Goal: Task Accomplishment & Management: Manage account settings

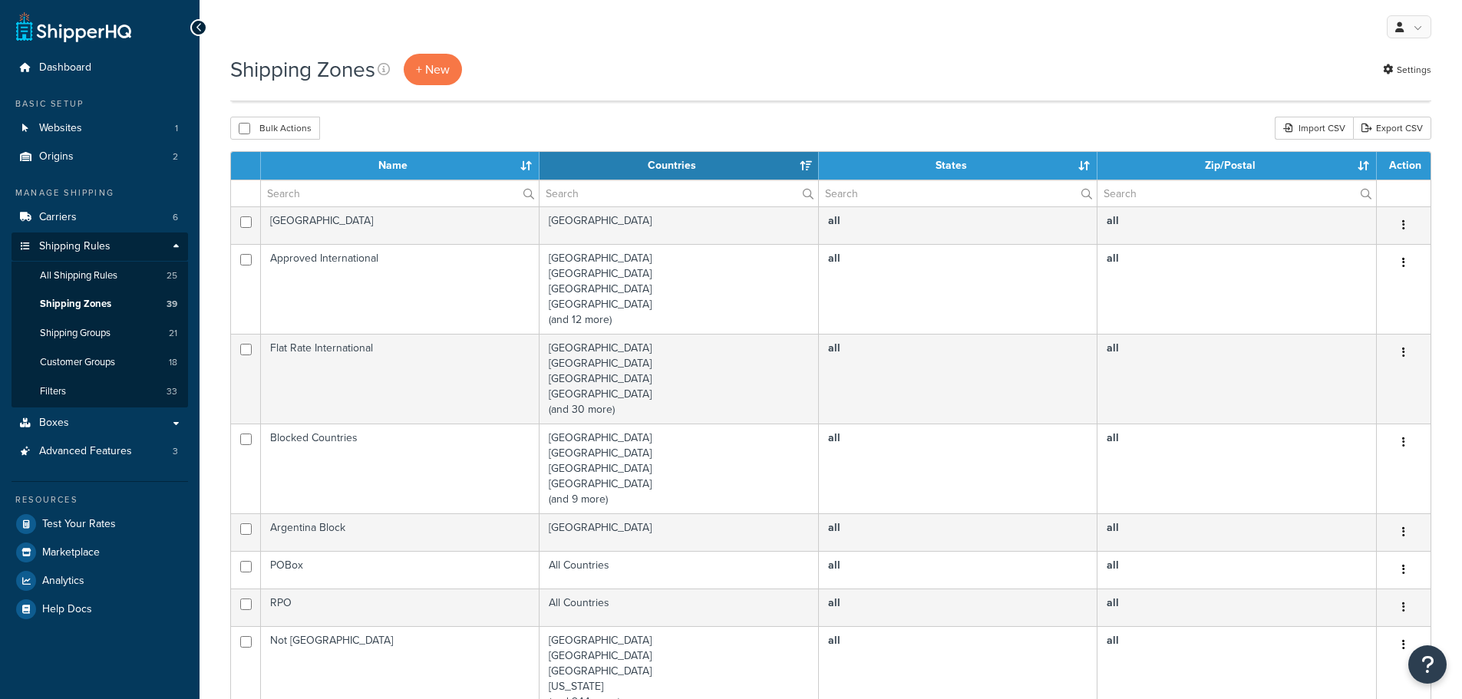
select select "15"
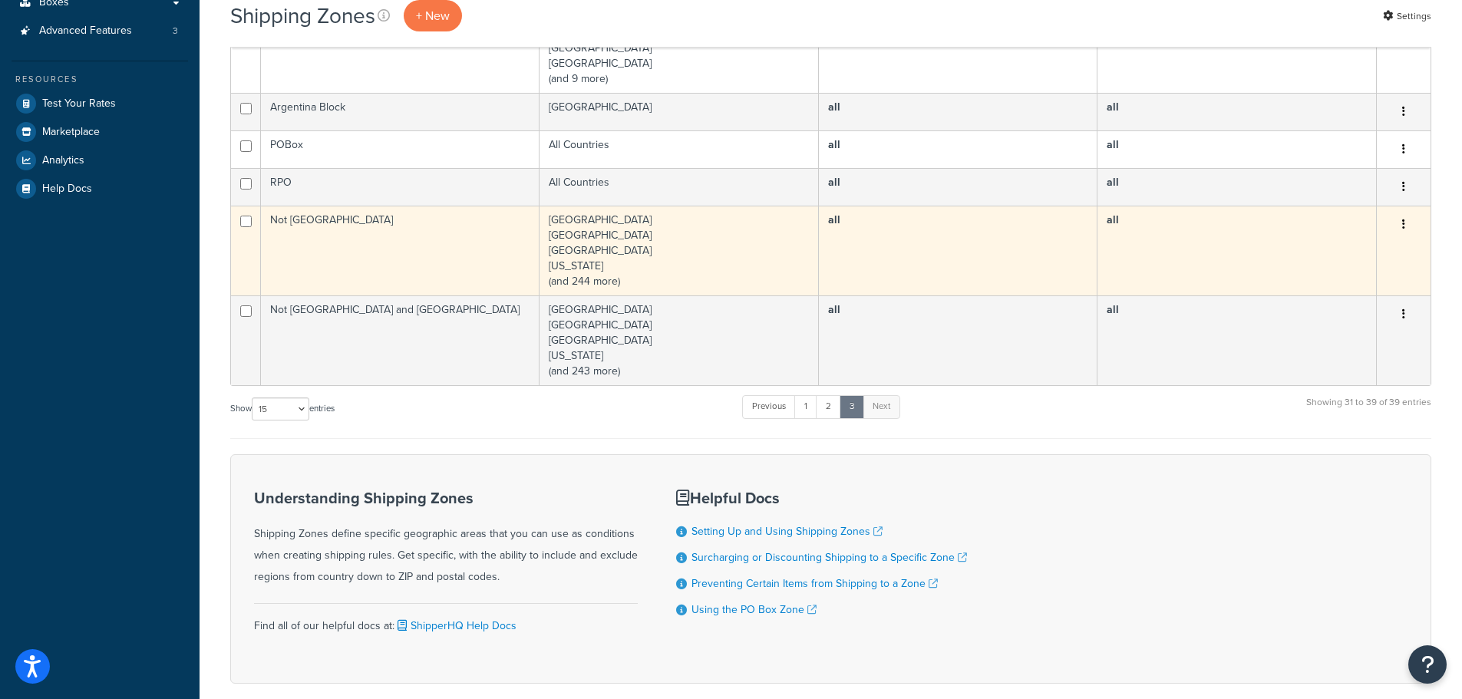
click at [432, 236] on td "Not [GEOGRAPHIC_DATA]" at bounding box center [400, 251] width 279 height 90
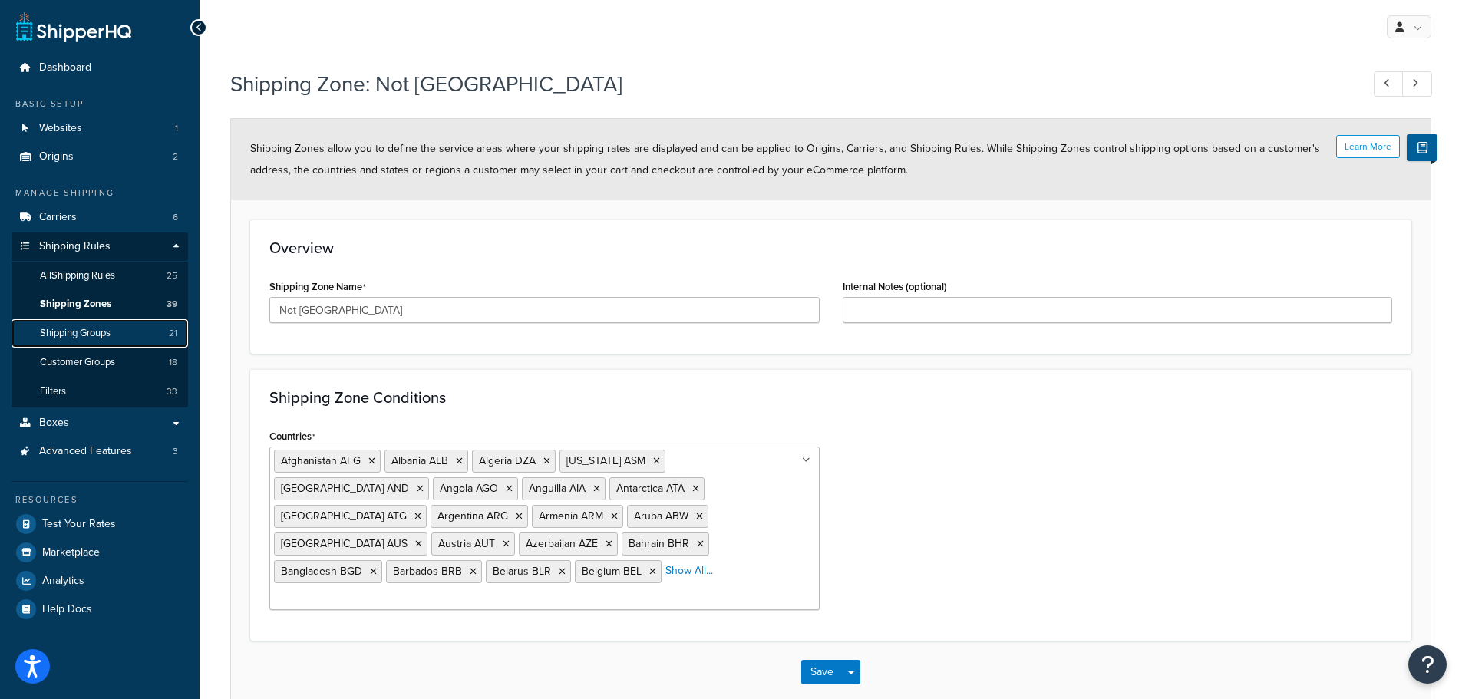
click at [111, 339] on span "Shipping Groups" at bounding box center [75, 333] width 71 height 13
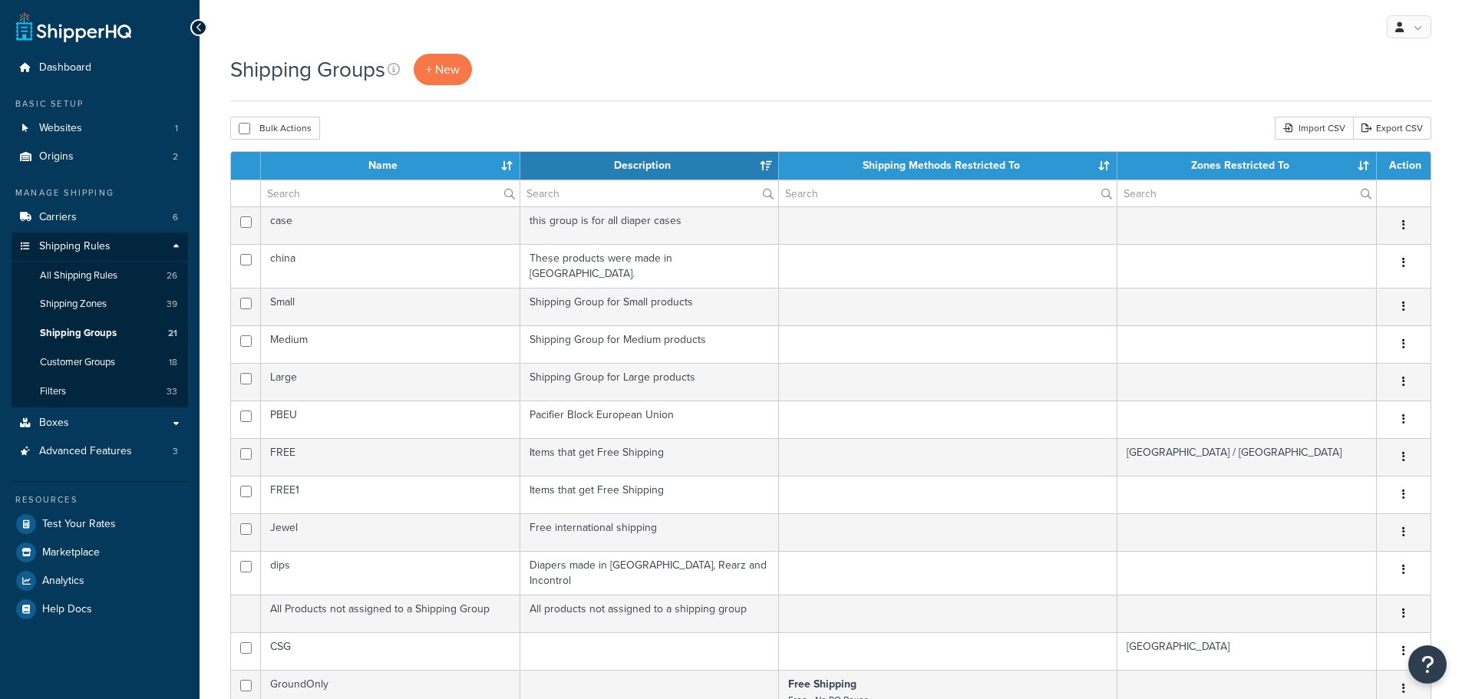
select select "15"
click at [103, 304] on span "Shipping Zones" at bounding box center [73, 304] width 67 height 13
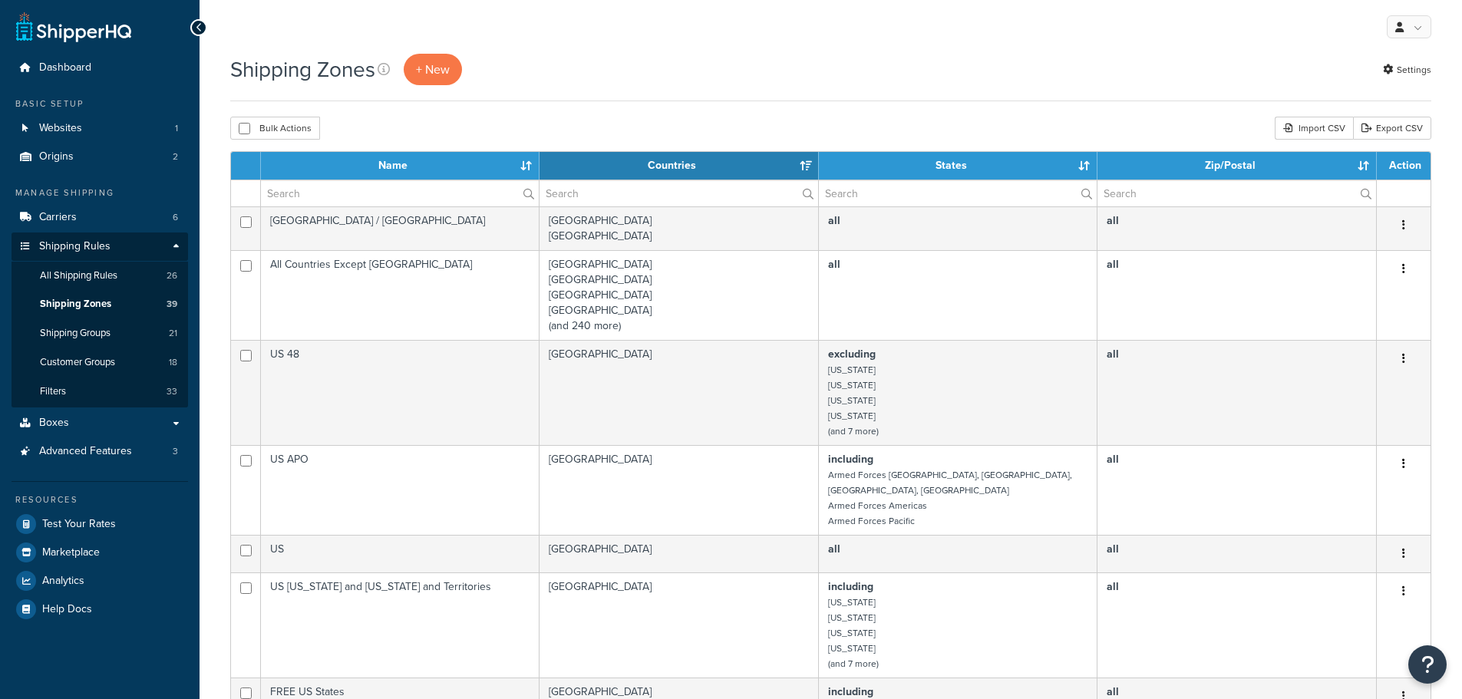
select select "15"
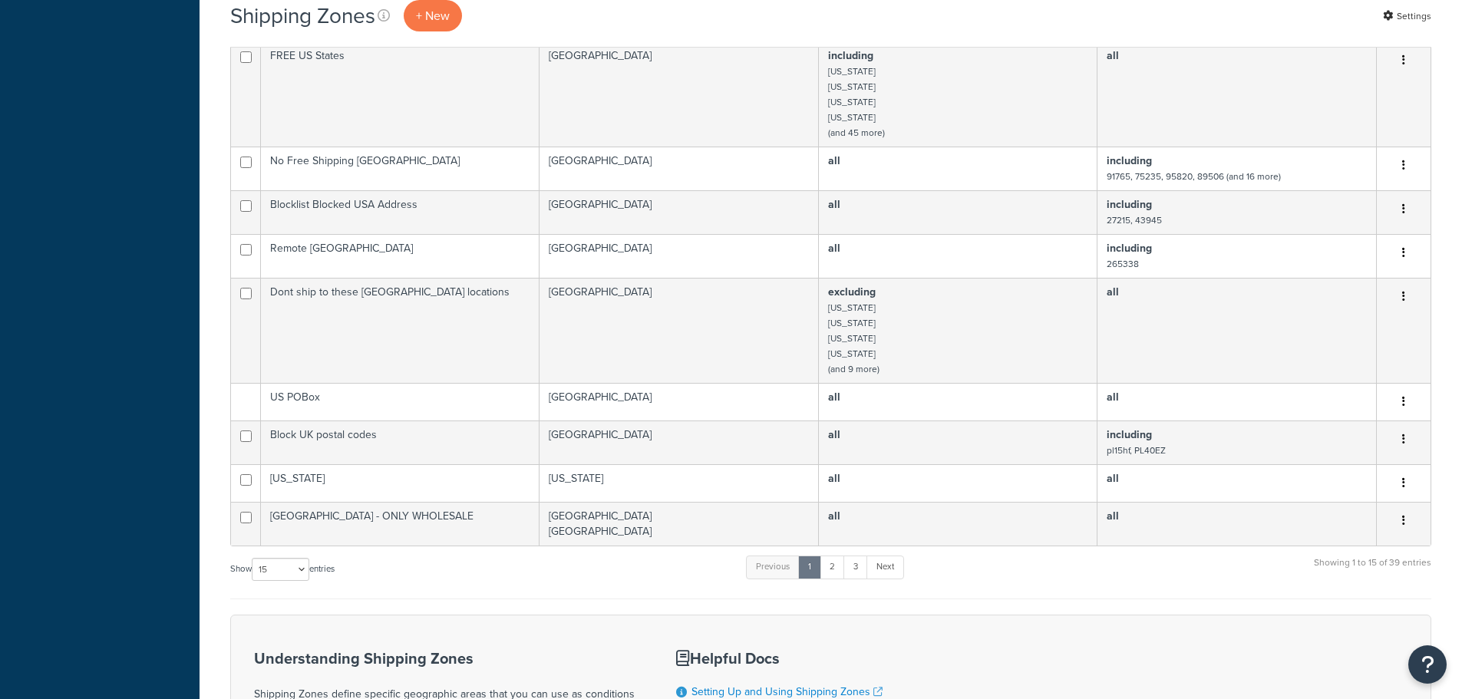
scroll to position [858, 0]
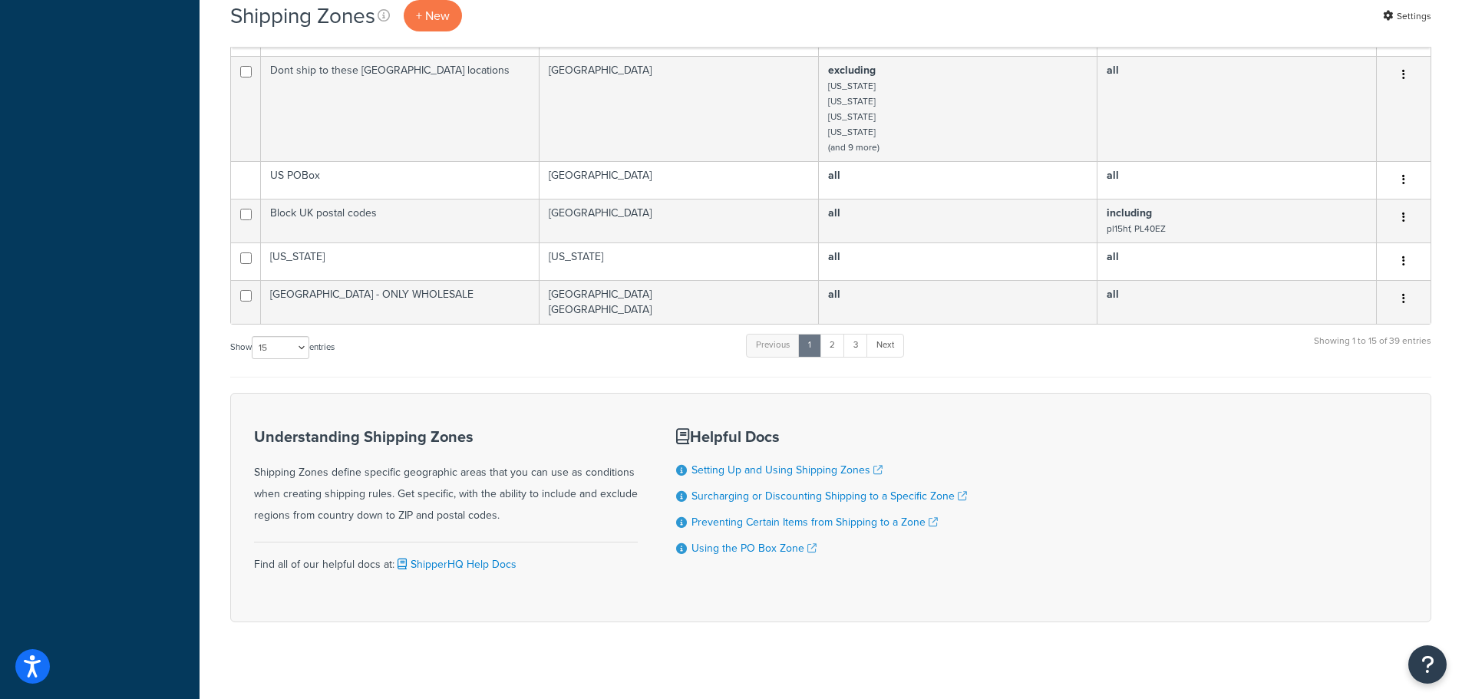
drag, startPoint x: 699, startPoint y: 202, endPoint x: 666, endPoint y: 391, distance: 191.7
click at [856, 334] on link "3" at bounding box center [856, 345] width 25 height 23
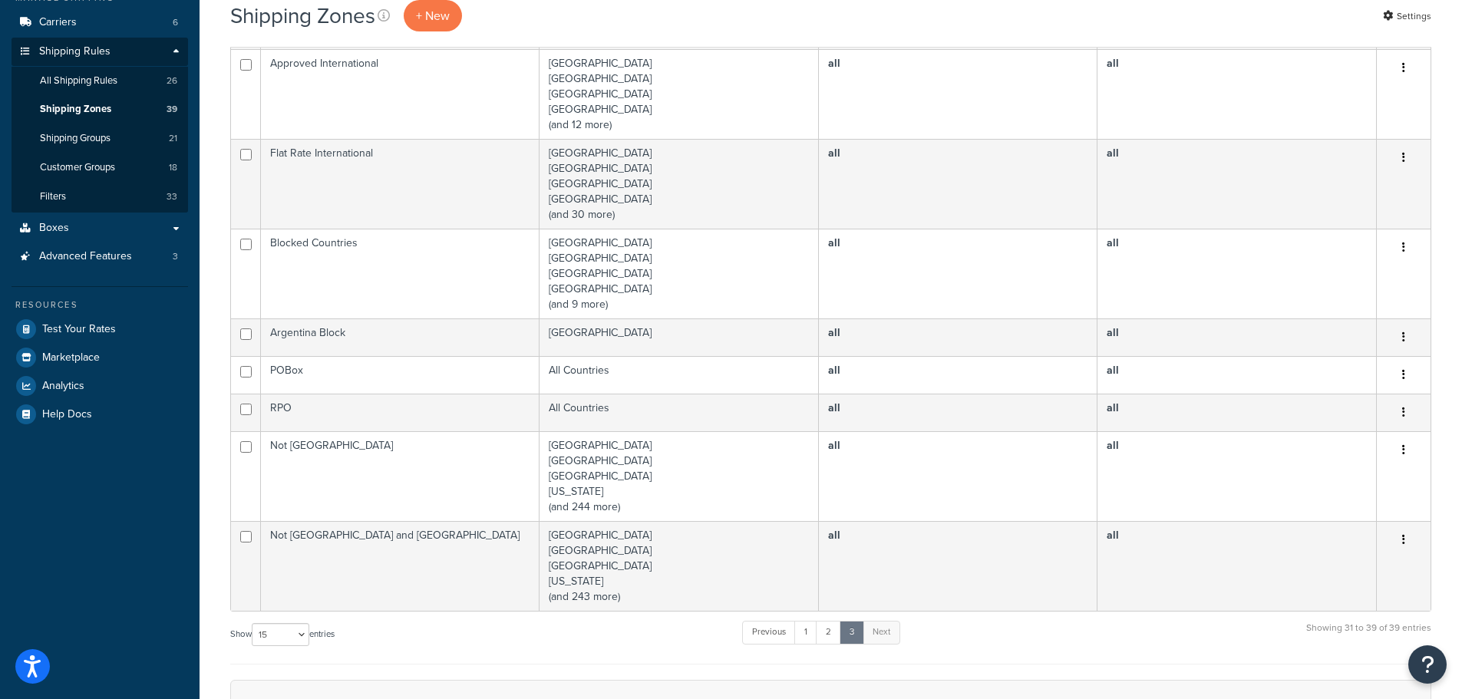
scroll to position [497, 0]
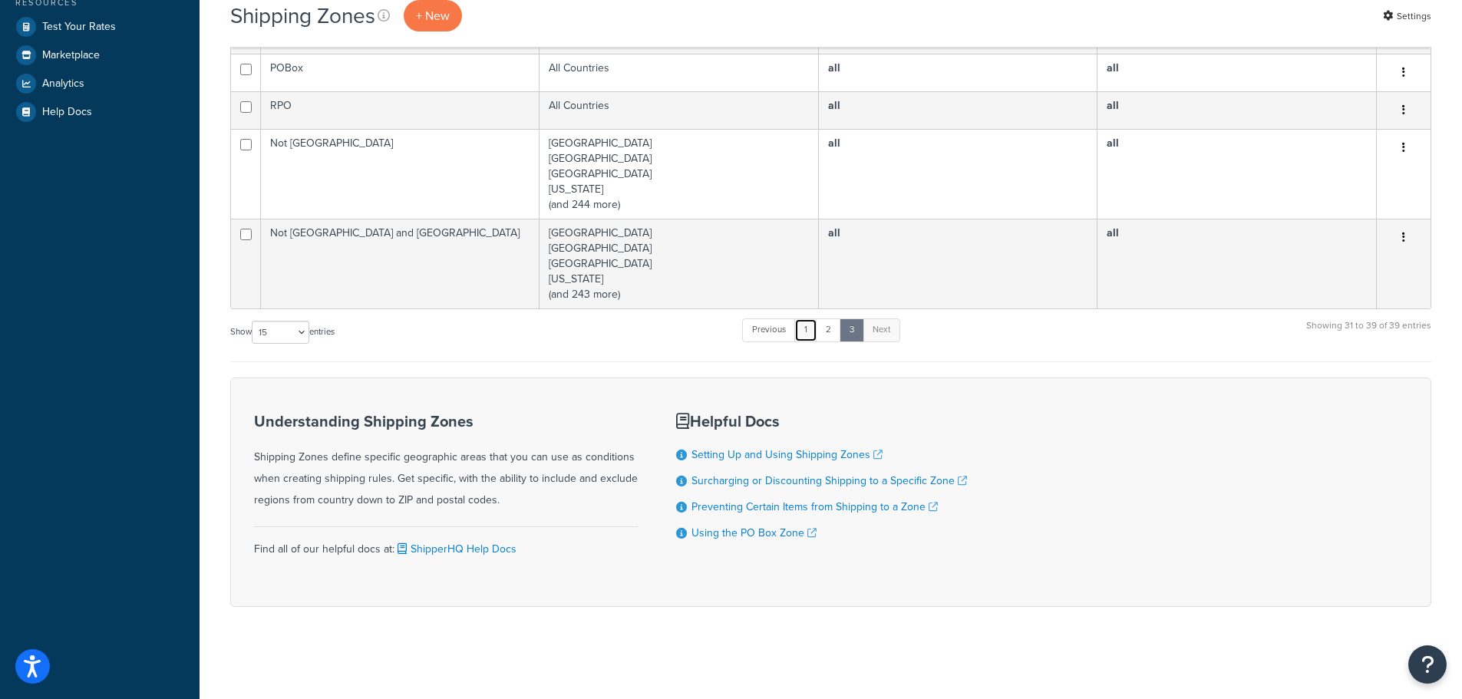
click at [817, 335] on link "1" at bounding box center [805, 330] width 23 height 23
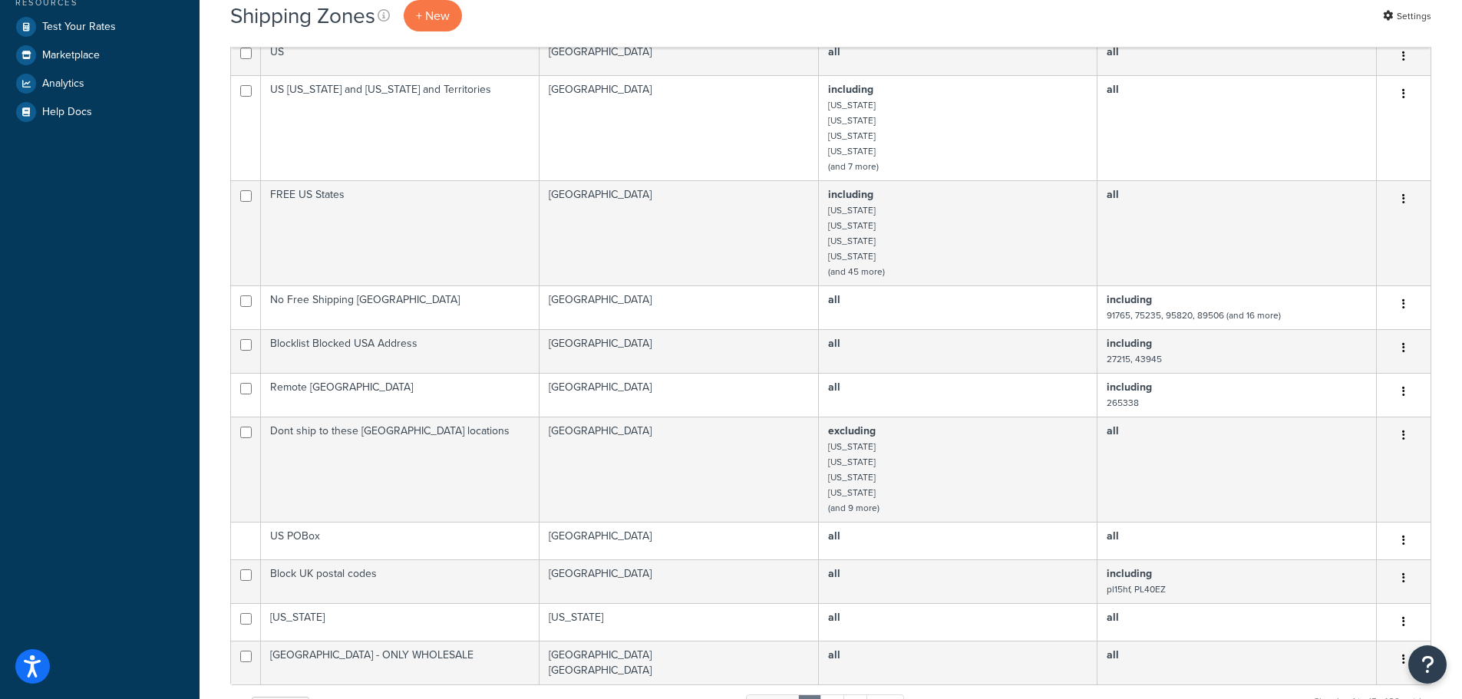
scroll to position [501, 0]
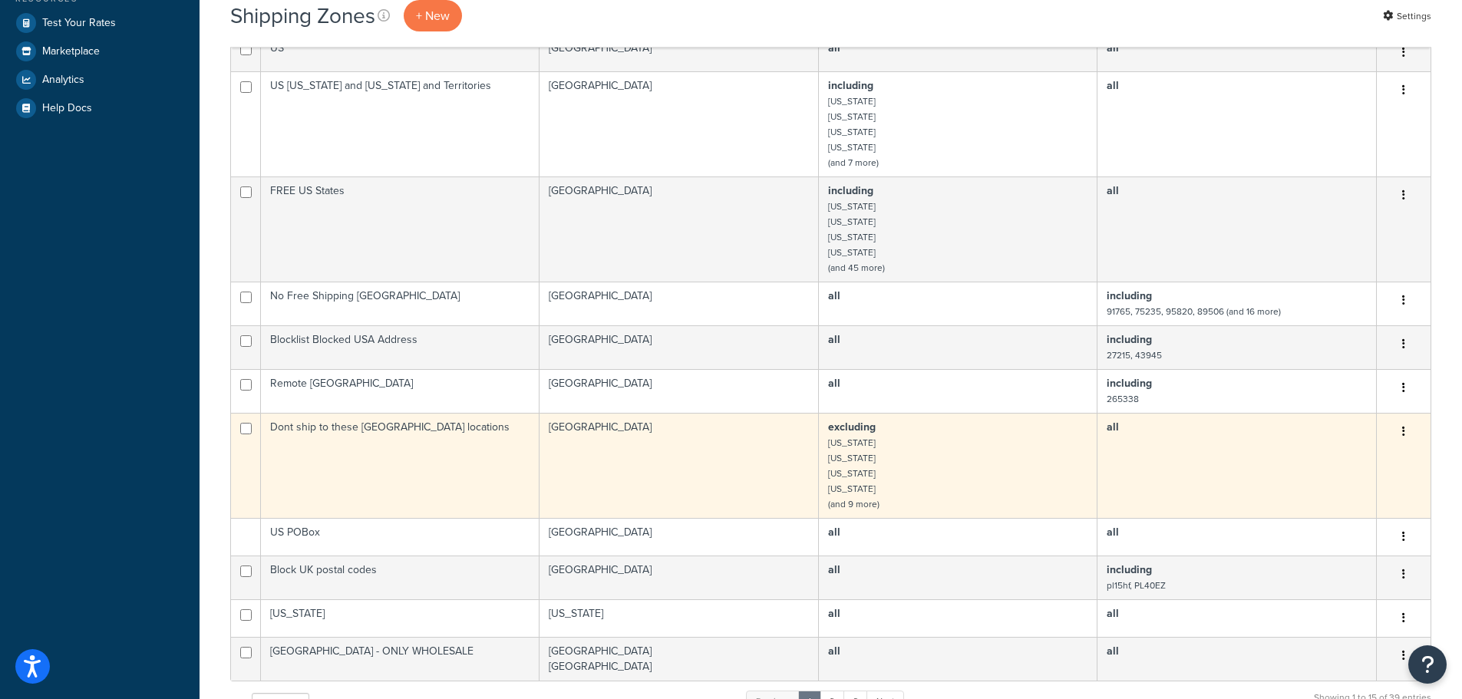
click at [399, 454] on td "Dont ship to these USA locations" at bounding box center [400, 465] width 279 height 105
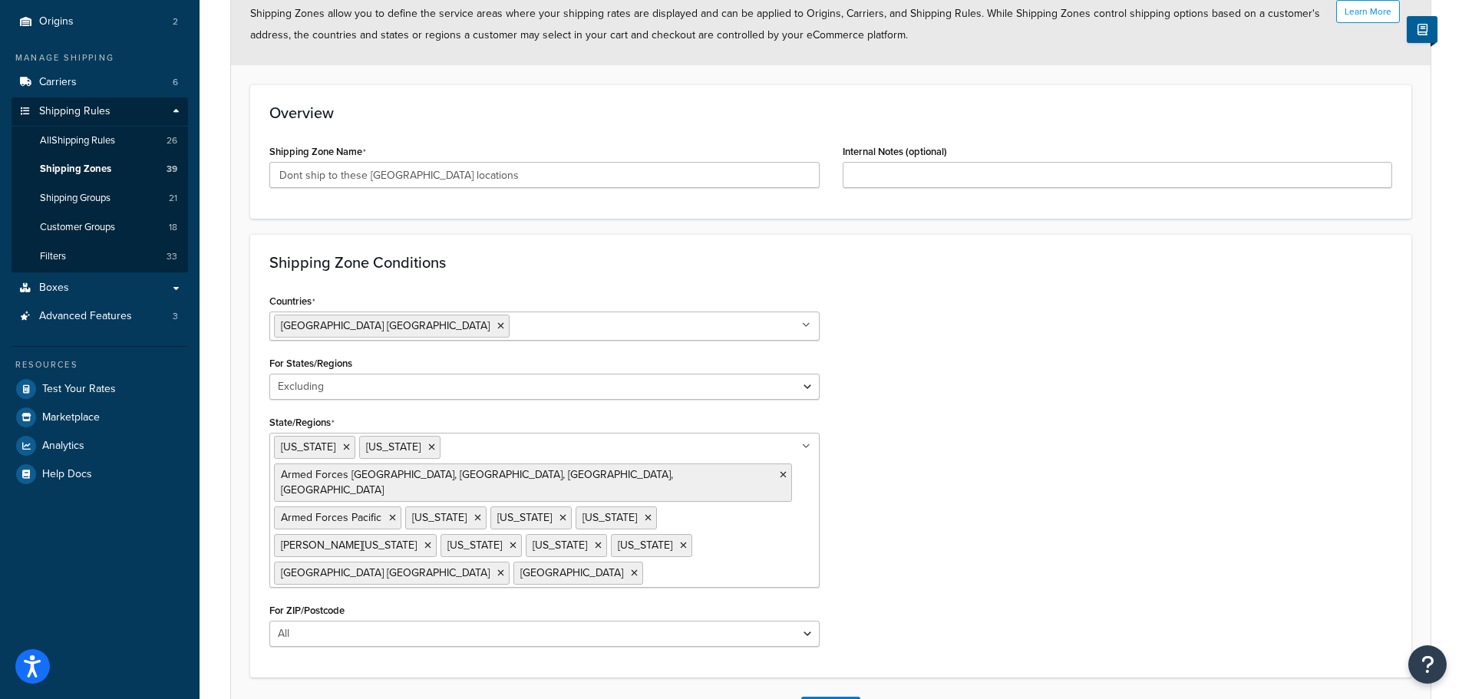
scroll to position [154, 0]
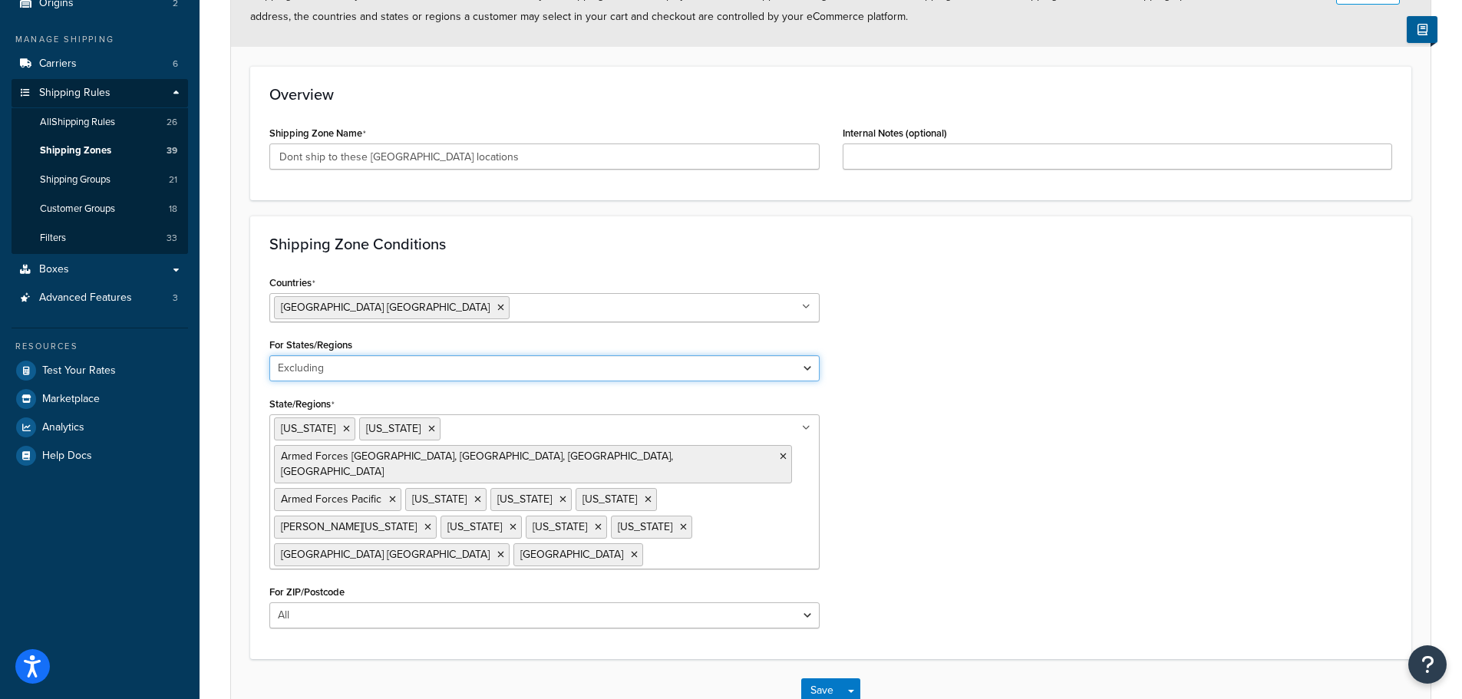
click at [532, 372] on select "All Including Excluding" at bounding box center [544, 368] width 550 height 26
select select "including"
click at [269, 355] on select "All Including Excluding" at bounding box center [544, 368] width 550 height 26
click at [826, 679] on button "Save" at bounding box center [821, 691] width 41 height 25
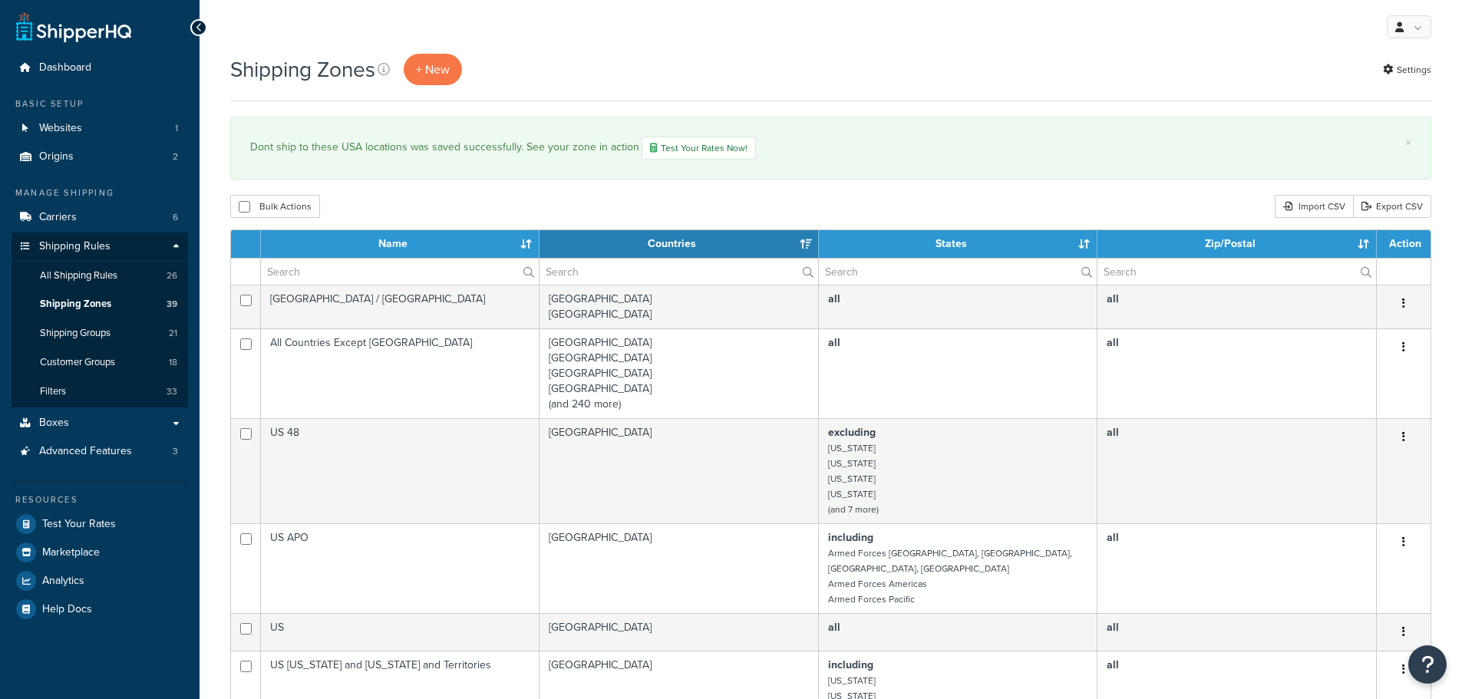
select select "15"
click at [127, 114] on link "Websites 1" at bounding box center [100, 128] width 177 height 28
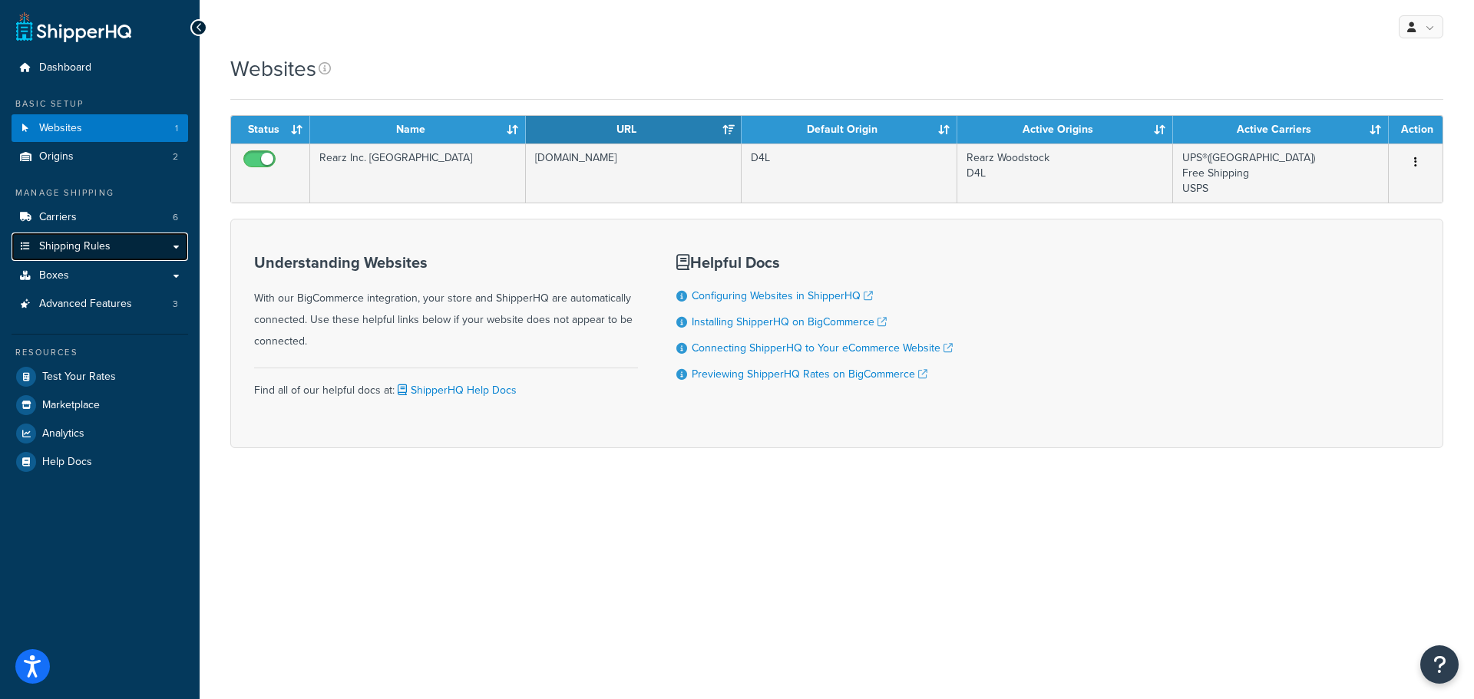
click at [117, 246] on link "Shipping Rules" at bounding box center [100, 247] width 177 height 28
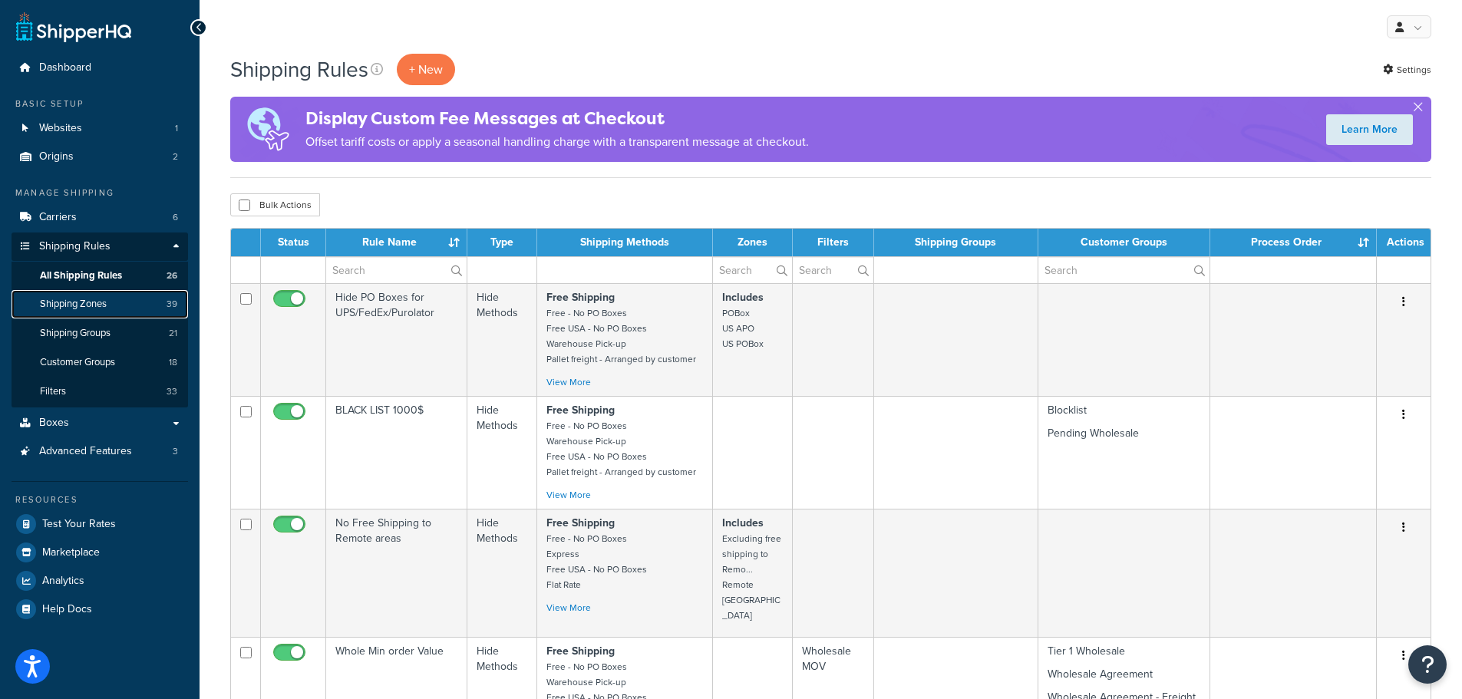
click at [110, 298] on link "Shipping Zones 39" at bounding box center [100, 304] width 177 height 28
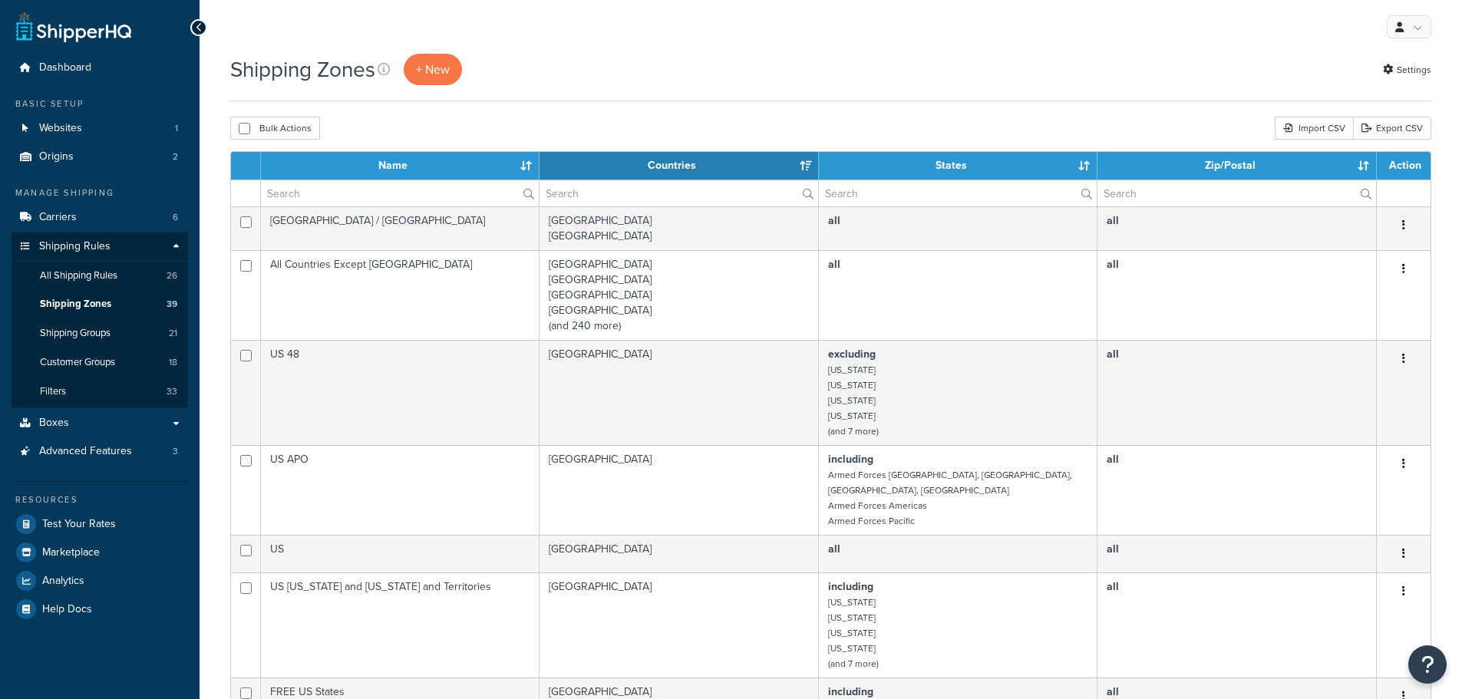
select select "15"
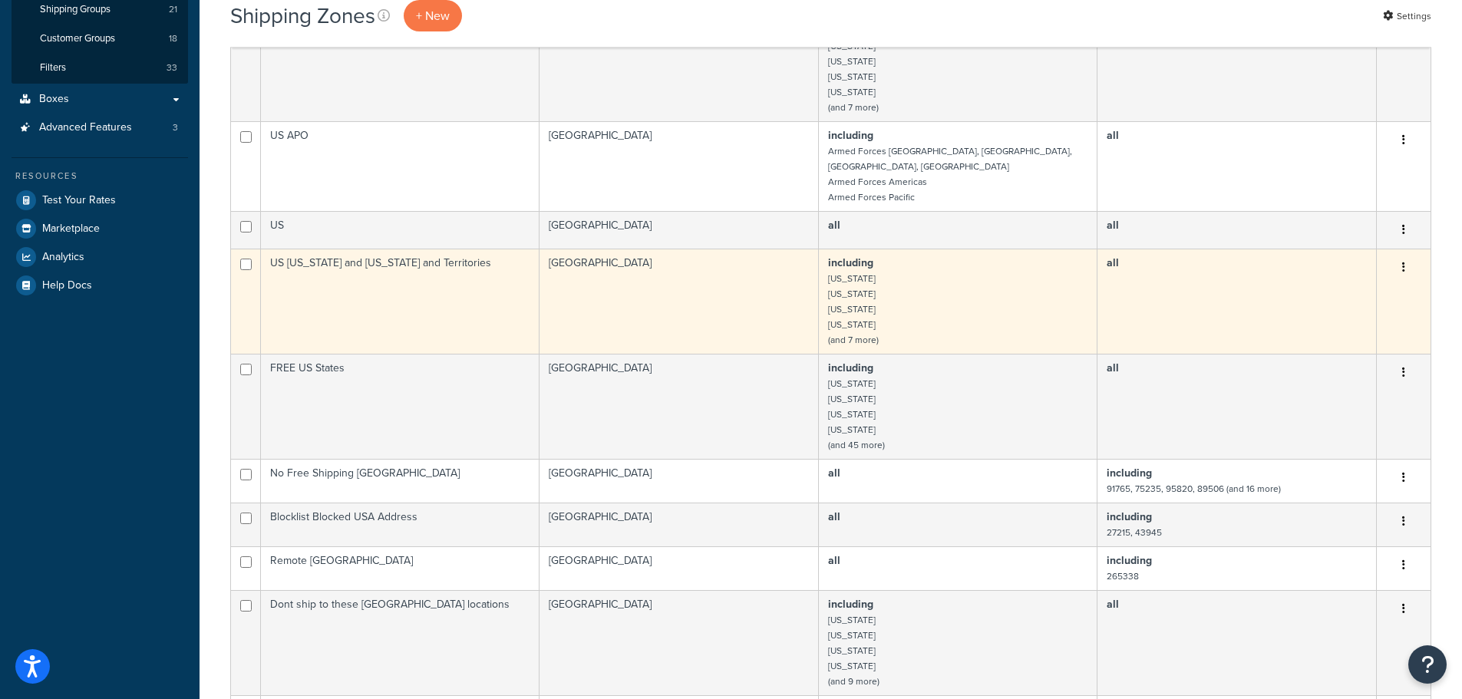
scroll to position [537, 0]
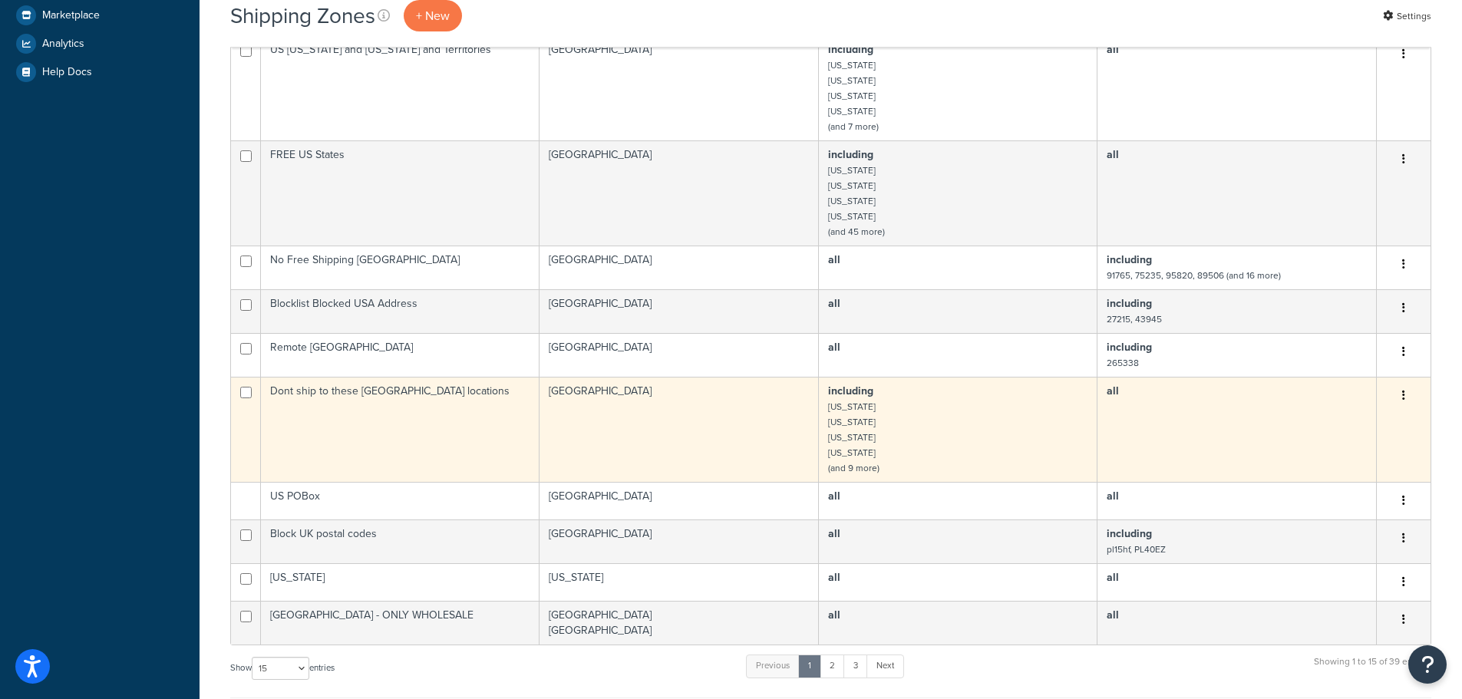
click at [436, 416] on td "Dont ship to these [GEOGRAPHIC_DATA] locations" at bounding box center [400, 429] width 279 height 105
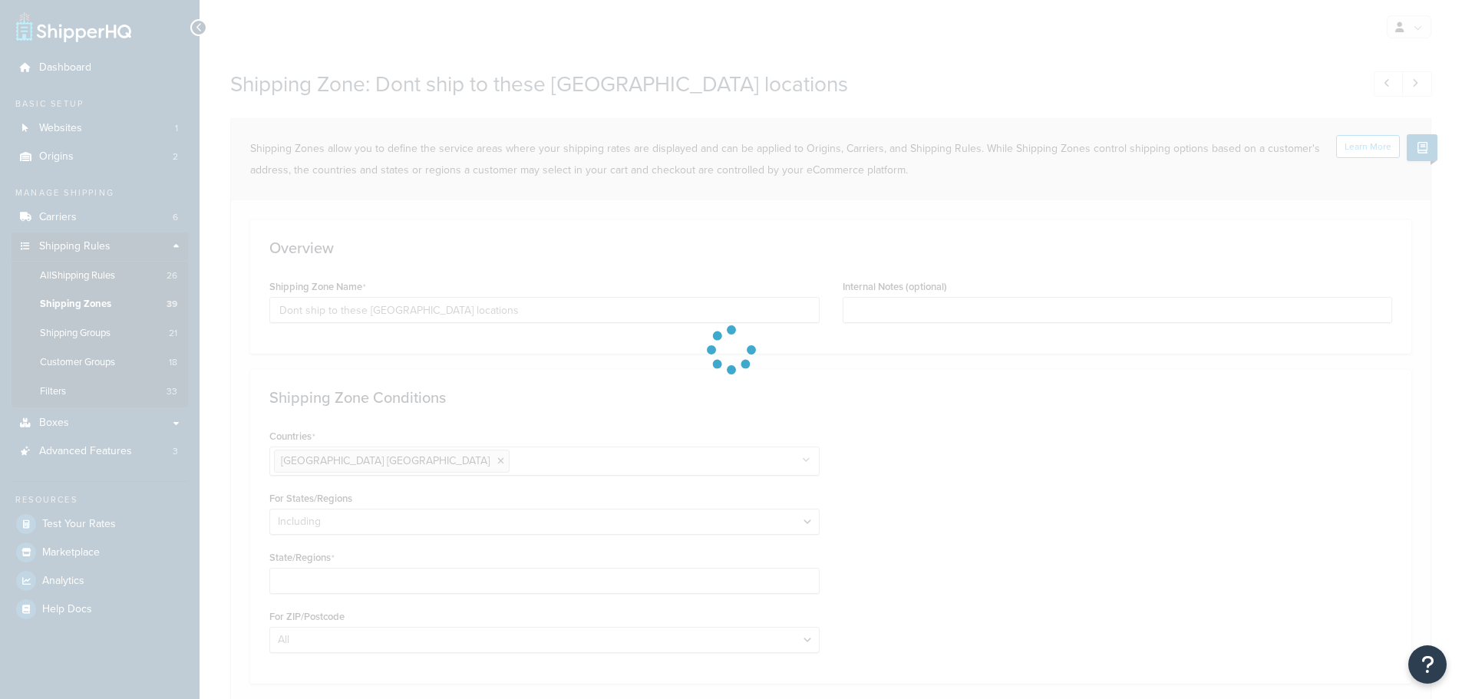
select select "including"
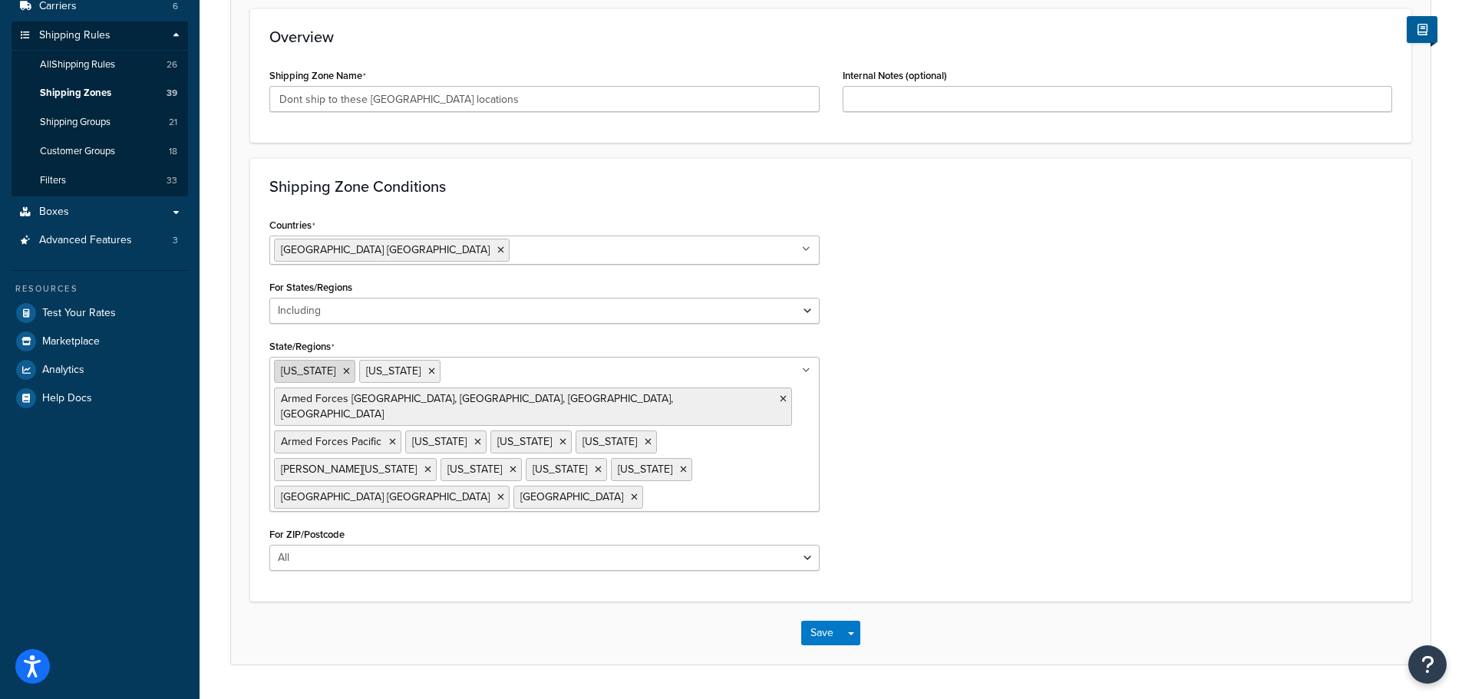
click at [343, 368] on icon at bounding box center [346, 371] width 7 height 9
click at [874, 487] on div "Countries United States USA All Countries ALL Afghanistan AFG Albania ALB Alger…" at bounding box center [831, 398] width 1146 height 368
click at [809, 621] on button "Save" at bounding box center [821, 633] width 41 height 25
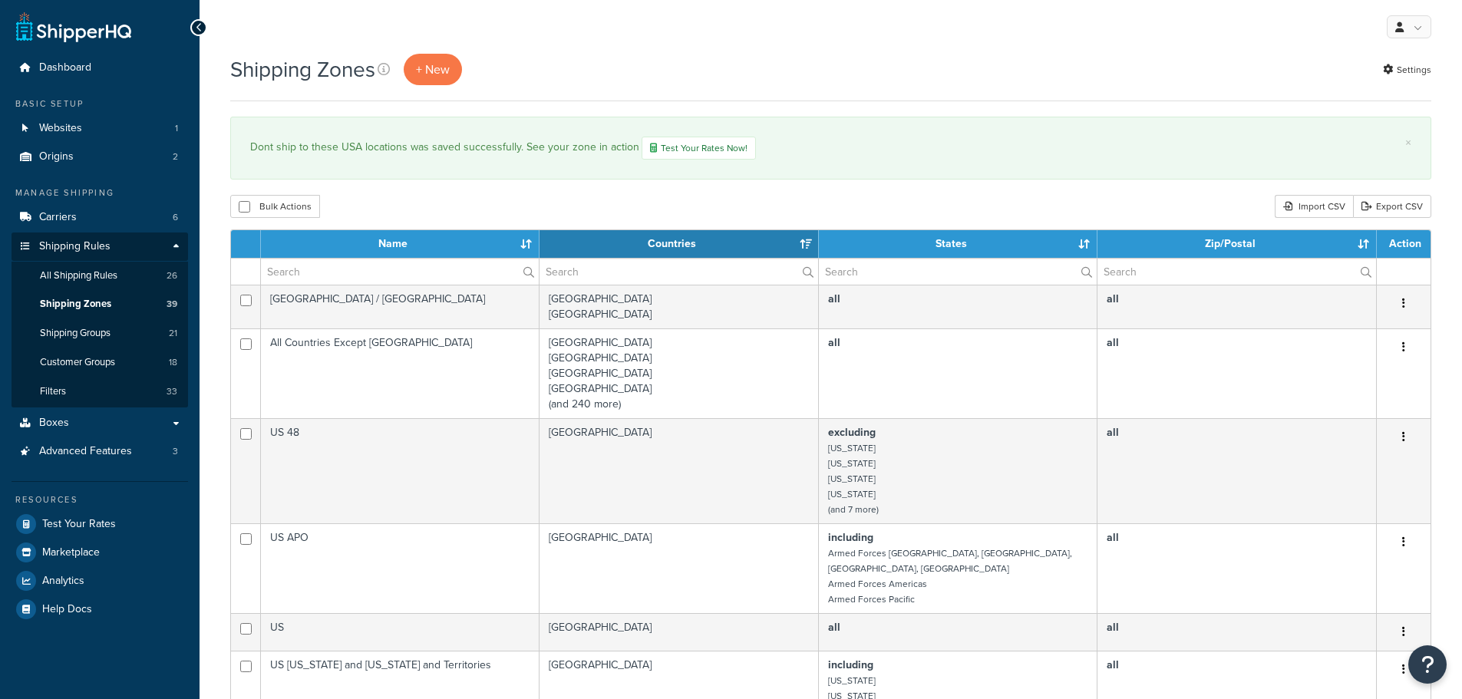
select select "15"
